Goal: Task Accomplishment & Management: Manage account settings

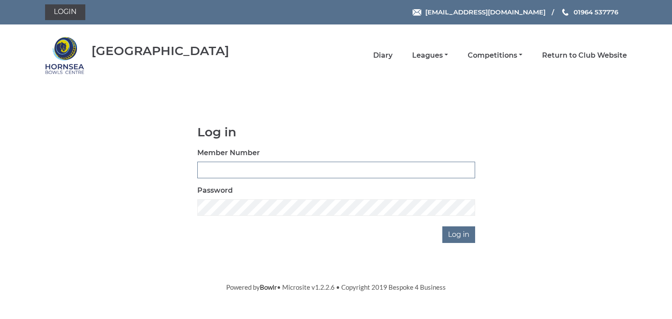
type input "0902"
drag, startPoint x: 533, startPoint y: 146, endPoint x: 551, endPoint y: 231, distance: 87.7
click at [548, 234] on div "Log in Member Number 0902 Password Log in" at bounding box center [336, 185] width 582 height 118
click at [455, 238] on input "Log in" at bounding box center [458, 235] width 33 height 17
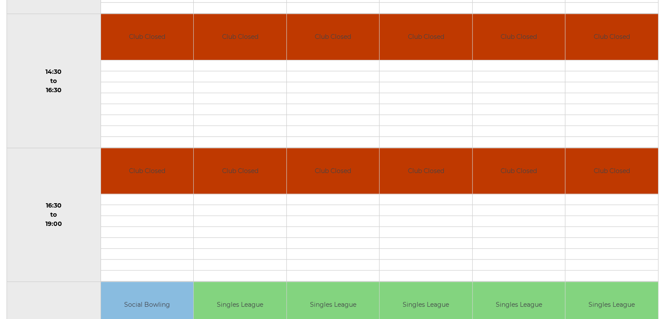
scroll to position [708, 0]
